Goal: Task Accomplishment & Management: Use online tool/utility

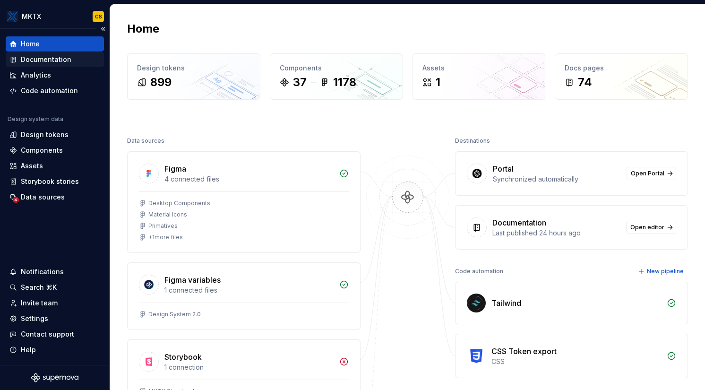
click at [58, 60] on div "Documentation" at bounding box center [46, 59] width 51 height 9
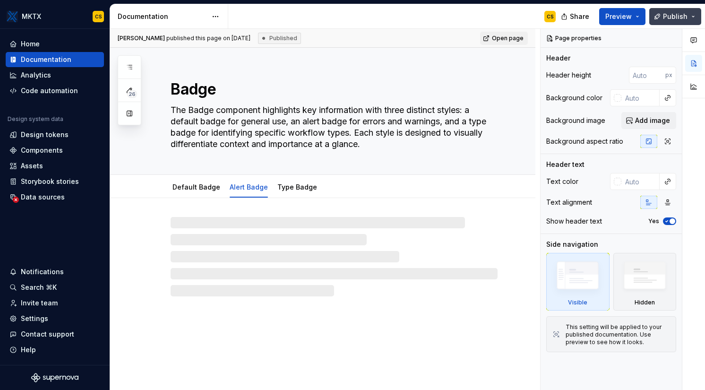
click at [689, 20] on button "Publish" at bounding box center [675, 16] width 52 height 17
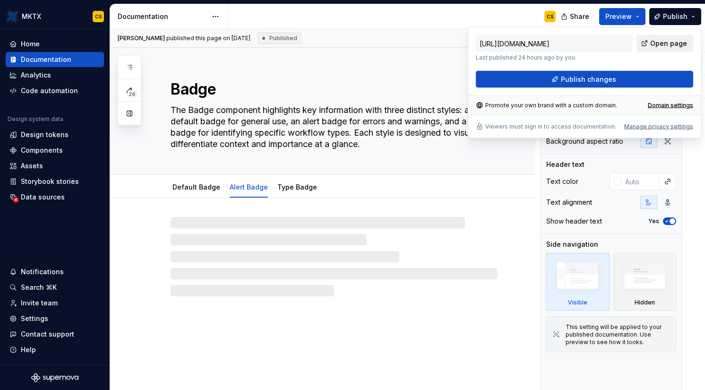
click at [663, 43] on span "Open page" at bounding box center [668, 43] width 37 height 9
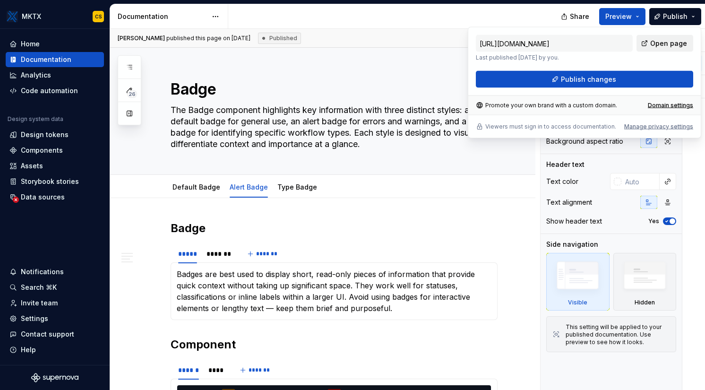
type textarea "*"
